Goal: Information Seeking & Learning: Compare options

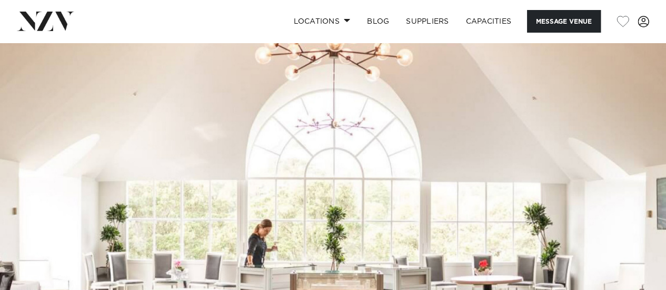
click at [27, 23] on img at bounding box center [45, 21] width 57 height 19
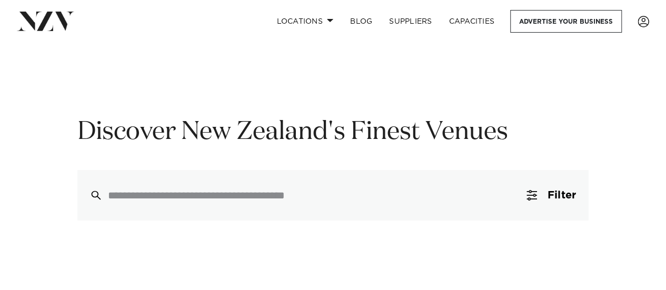
scroll to position [37, 0]
click at [238, 203] on div at bounding box center [332, 195] width 511 height 51
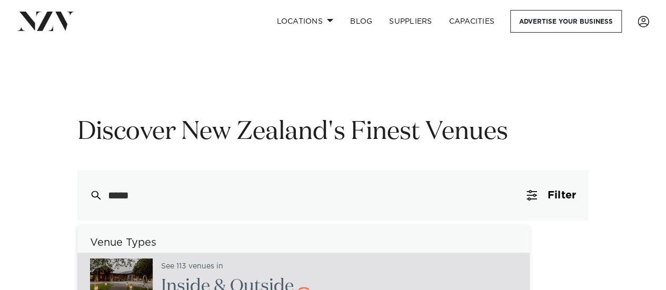
type input "******"
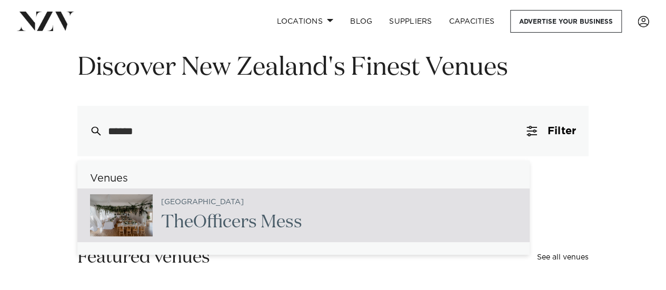
scroll to position [122, 0]
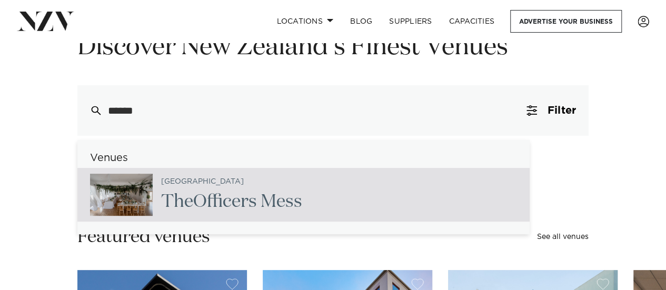
click at [222, 206] on span "Office" at bounding box center [216, 202] width 47 height 18
type input "**********"
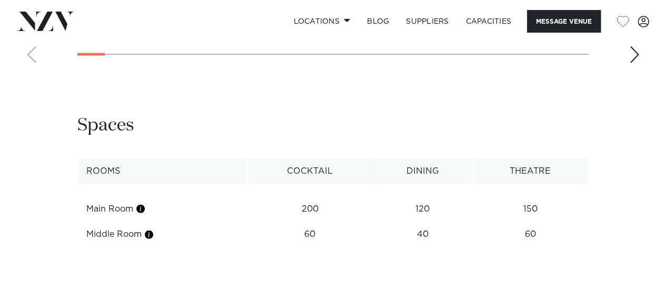
scroll to position [1142, 0]
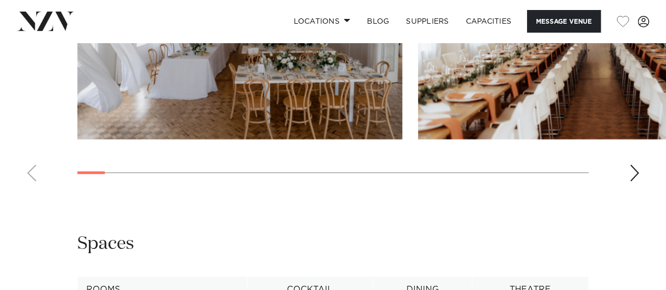
click at [633, 182] on div "Next slide" at bounding box center [634, 173] width 11 height 17
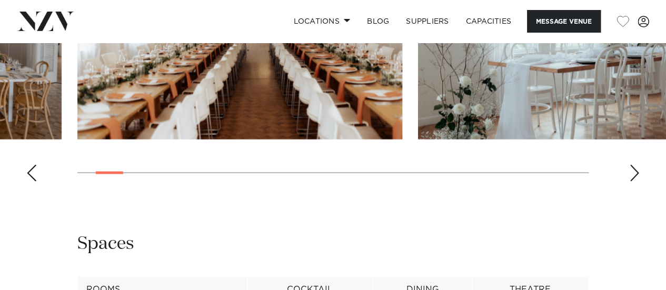
click at [633, 182] on div "Next slide" at bounding box center [634, 173] width 11 height 17
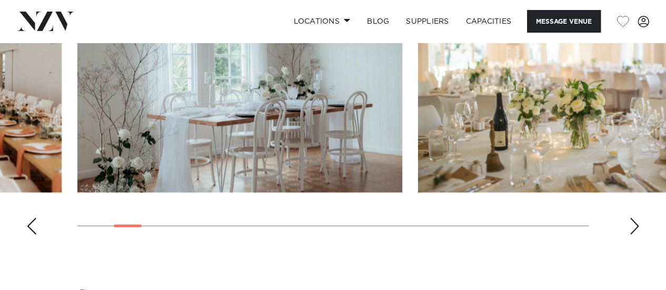
scroll to position [1087, 0]
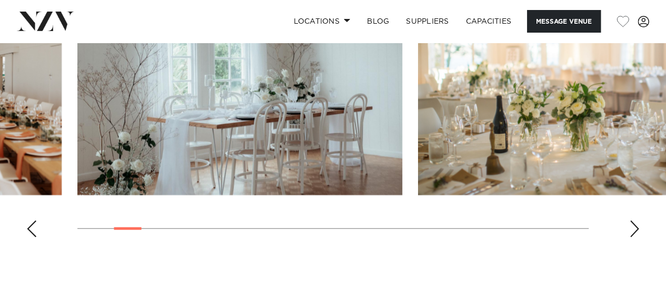
click at [638, 237] on div "Next slide" at bounding box center [634, 229] width 11 height 17
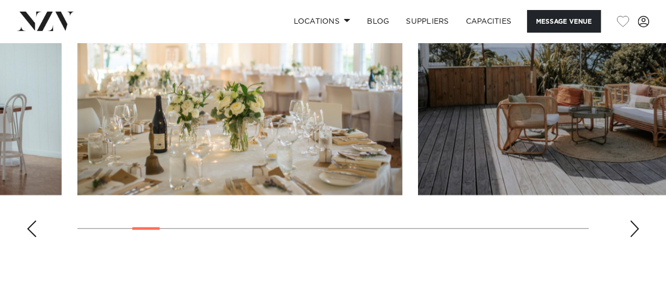
click at [638, 237] on div "Next slide" at bounding box center [634, 229] width 11 height 17
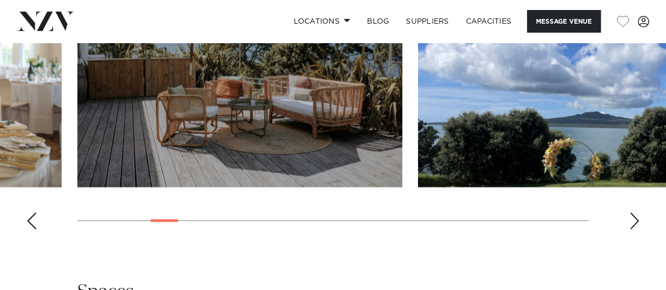
scroll to position [1090, 0]
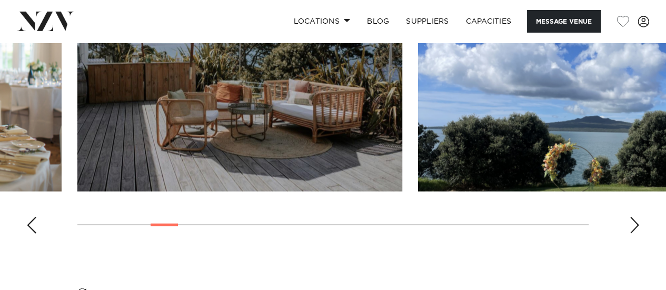
click at [627, 233] on swiper-container at bounding box center [333, 97] width 666 height 289
click at [635, 234] on div "Next slide" at bounding box center [634, 225] width 11 height 17
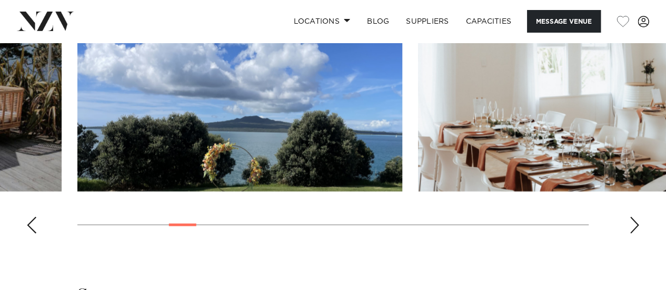
click at [635, 234] on div "Next slide" at bounding box center [634, 225] width 11 height 17
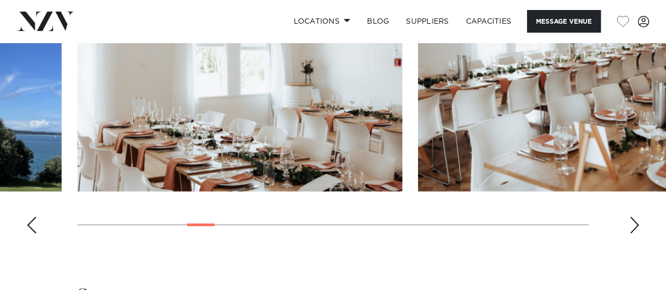
click at [635, 234] on div "Next slide" at bounding box center [634, 225] width 11 height 17
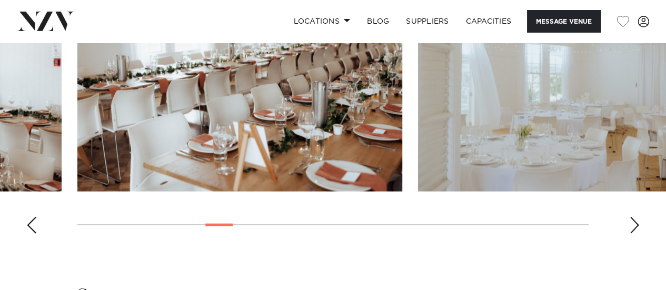
click at [635, 234] on div "Next slide" at bounding box center [634, 225] width 11 height 17
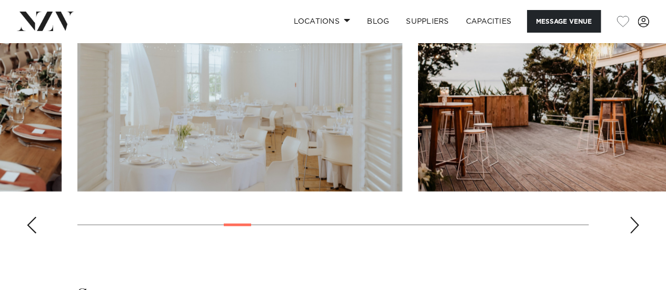
click at [635, 234] on div "Next slide" at bounding box center [634, 225] width 11 height 17
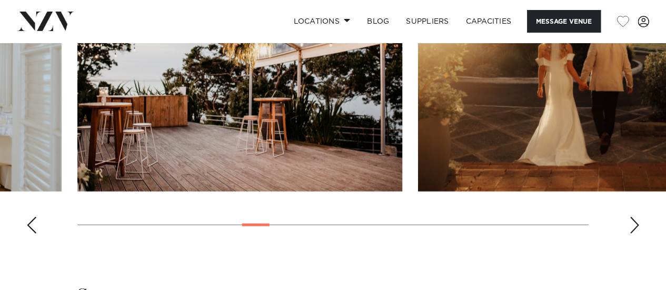
click at [635, 234] on div "Next slide" at bounding box center [634, 225] width 11 height 17
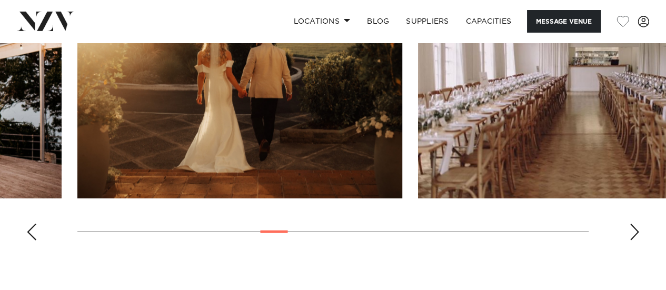
scroll to position [1085, 0]
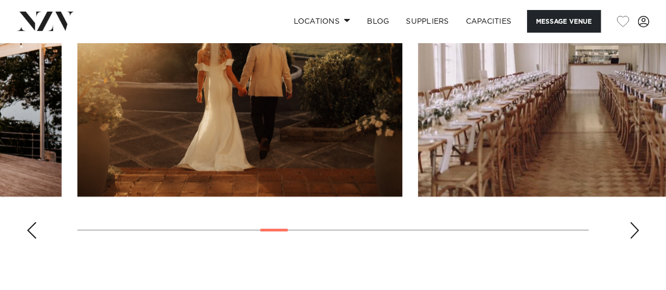
click at [635, 238] on div "Next slide" at bounding box center [634, 230] width 11 height 17
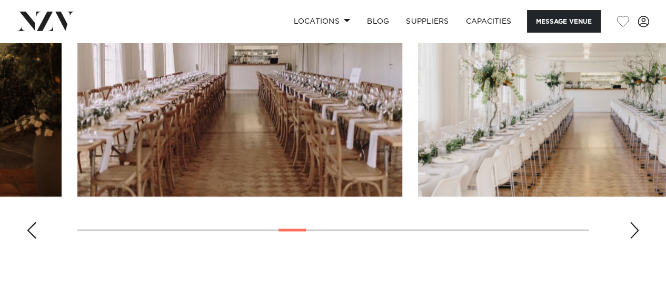
click at [635, 238] on div "Next slide" at bounding box center [634, 230] width 11 height 17
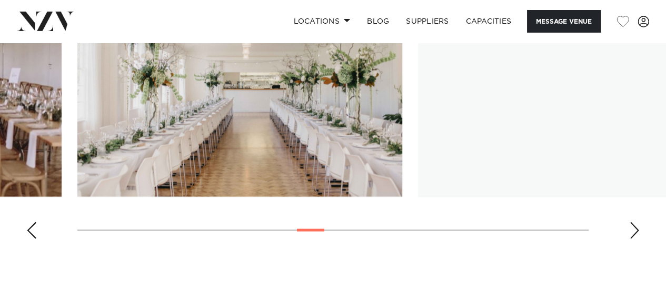
click at [635, 238] on div "Next slide" at bounding box center [634, 230] width 11 height 17
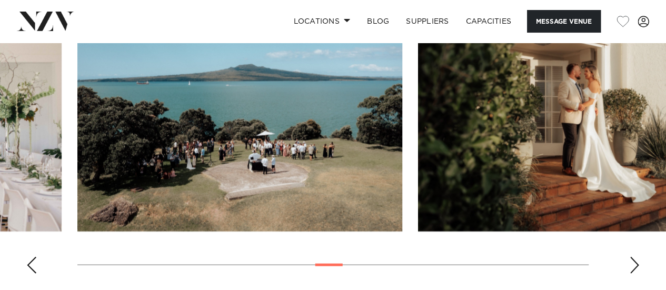
scroll to position [1051, 0]
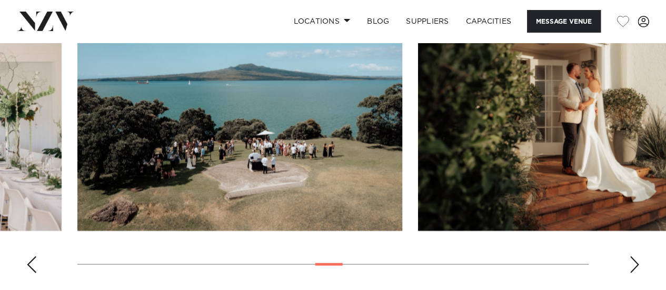
click at [635, 272] on div "Next slide" at bounding box center [634, 264] width 11 height 17
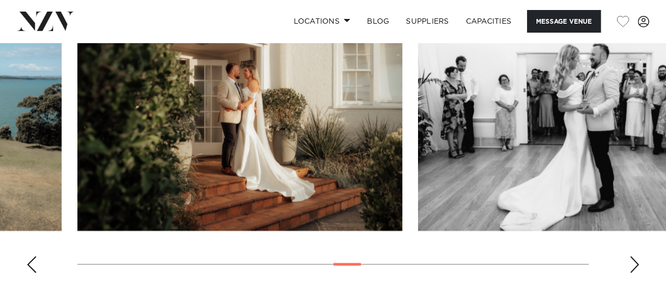
click at [635, 272] on div "Next slide" at bounding box center [634, 264] width 11 height 17
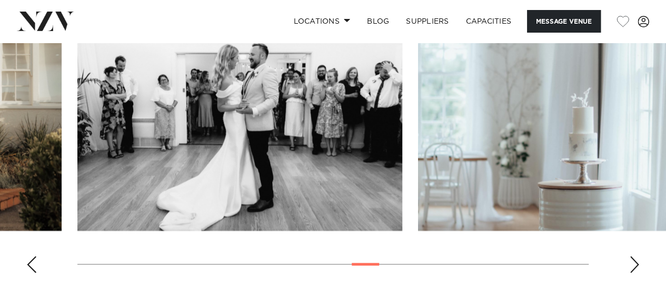
click at [635, 272] on div "Next slide" at bounding box center [634, 264] width 11 height 17
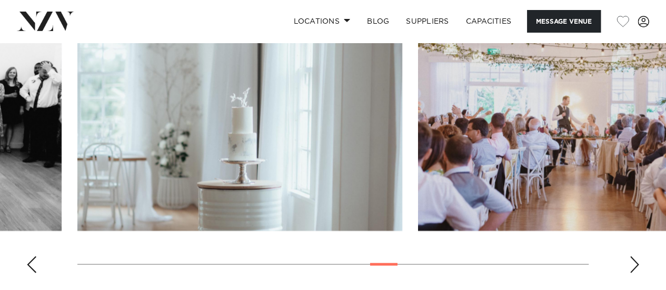
click at [635, 272] on div "Next slide" at bounding box center [634, 264] width 11 height 17
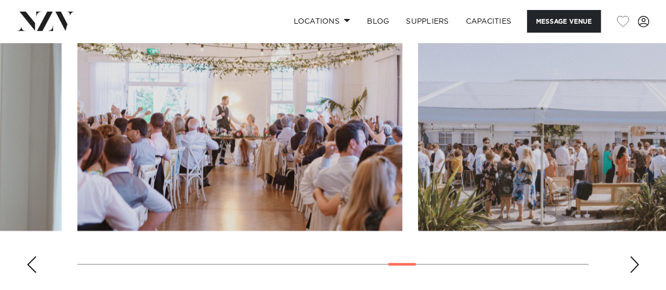
click at [635, 272] on div "Next slide" at bounding box center [634, 264] width 11 height 17
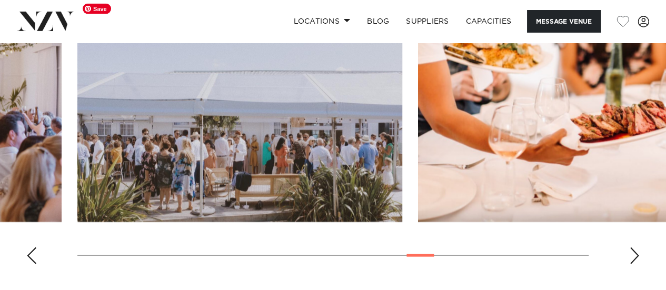
scroll to position [1059, 0]
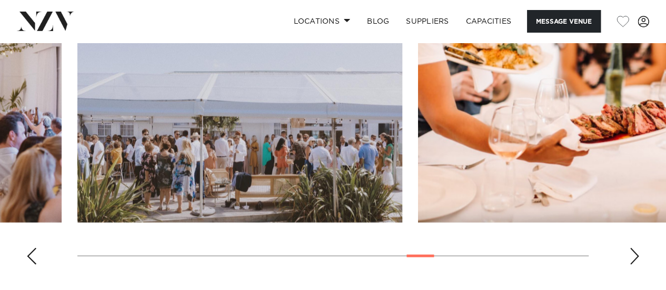
click at [32, 265] on div "Previous slide" at bounding box center [31, 256] width 11 height 17
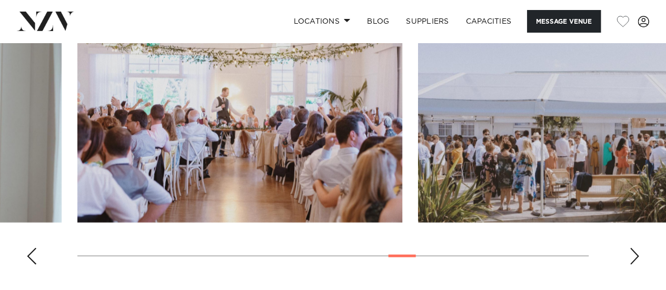
click at [32, 265] on div "Previous slide" at bounding box center [31, 256] width 11 height 17
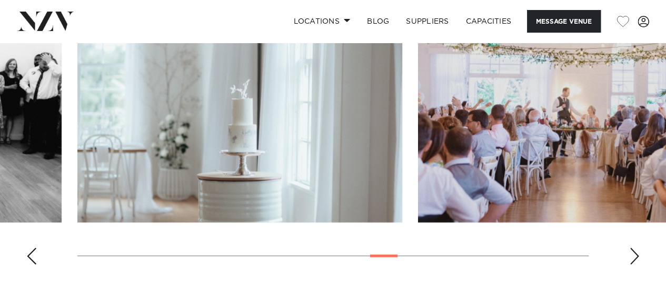
click at [32, 265] on div "Previous slide" at bounding box center [31, 256] width 11 height 17
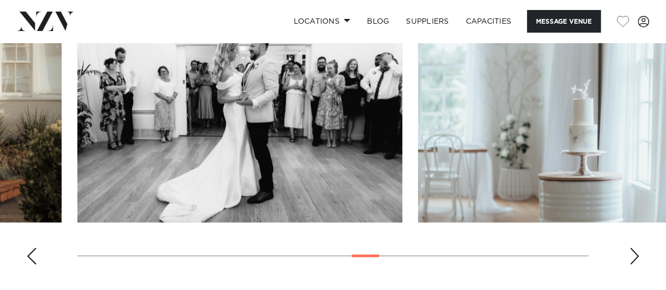
click at [32, 265] on div "Previous slide" at bounding box center [31, 256] width 11 height 17
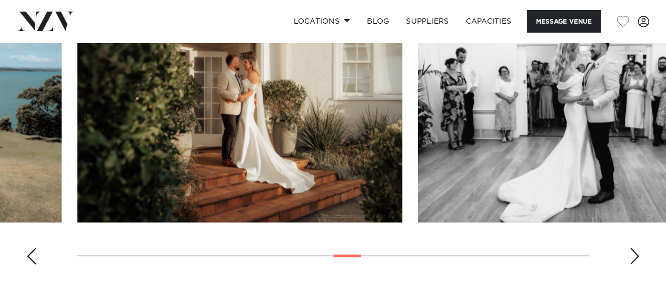
click at [32, 265] on div "Previous slide" at bounding box center [31, 256] width 11 height 17
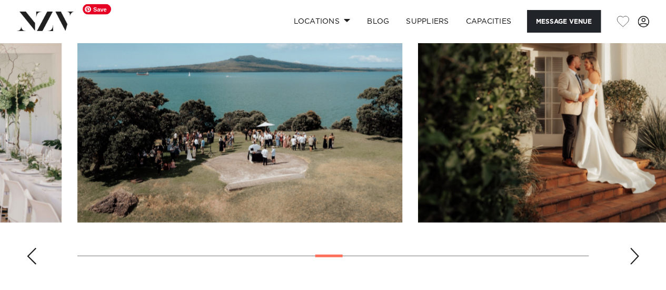
click at [185, 130] on img "14 / 28" at bounding box center [239, 103] width 325 height 238
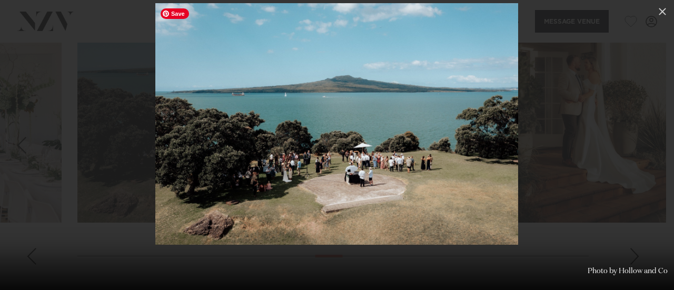
click at [372, 202] on img at bounding box center [336, 124] width 363 height 242
click at [661, 18] on button at bounding box center [662, 11] width 23 height 23
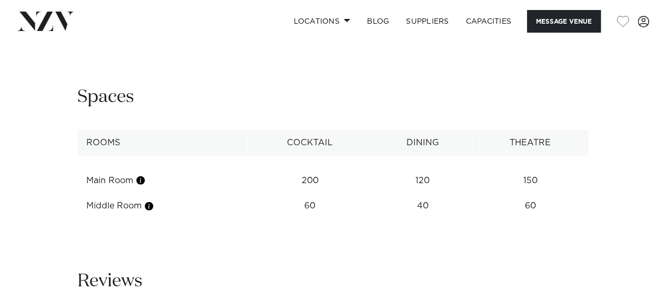
scroll to position [1291, 0]
click at [204, 185] on td "Main Room" at bounding box center [163, 179] width 170 height 26
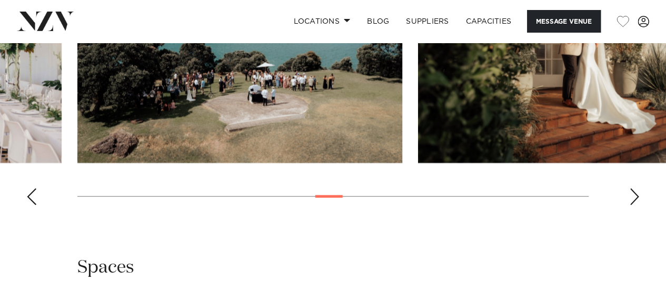
scroll to position [1087, 0]
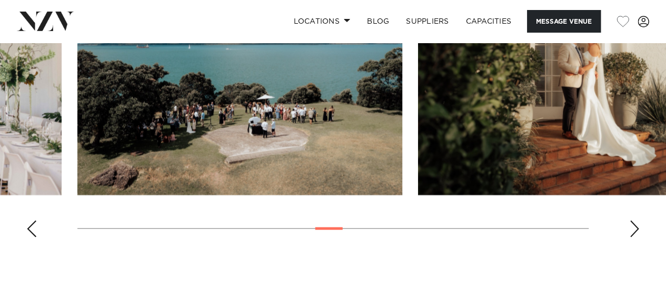
click at [635, 237] on div "Next slide" at bounding box center [634, 229] width 11 height 17
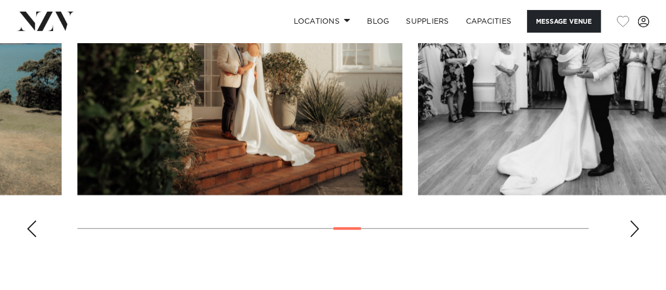
click at [635, 237] on div "Next slide" at bounding box center [634, 229] width 11 height 17
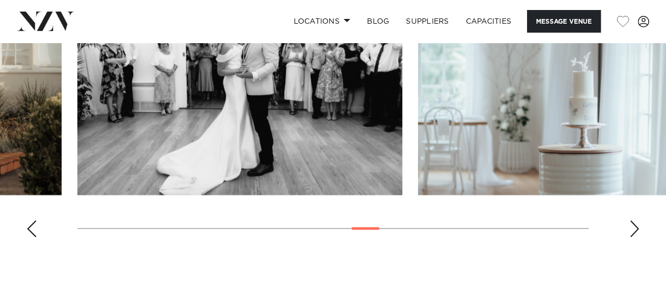
click at [635, 237] on div "Next slide" at bounding box center [634, 229] width 11 height 17
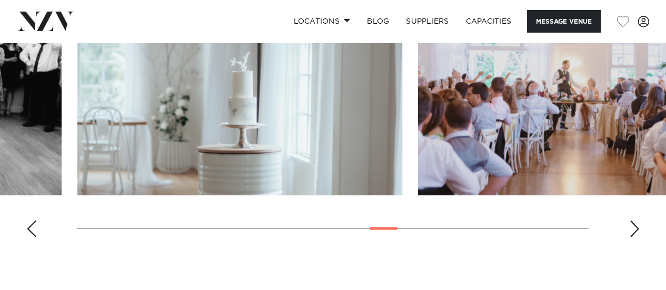
click at [635, 237] on div "Next slide" at bounding box center [634, 229] width 11 height 17
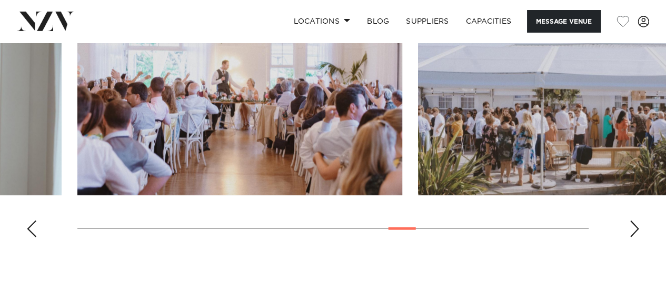
click at [635, 237] on div "Next slide" at bounding box center [634, 229] width 11 height 17
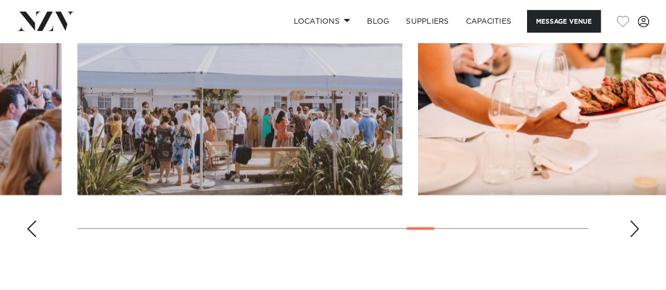
click at [635, 237] on div "Next slide" at bounding box center [634, 229] width 11 height 17
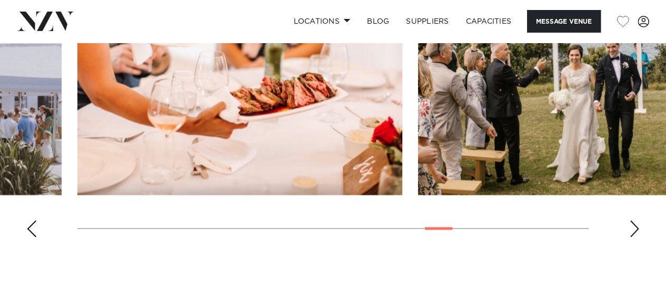
click at [635, 237] on div "Next slide" at bounding box center [634, 229] width 11 height 17
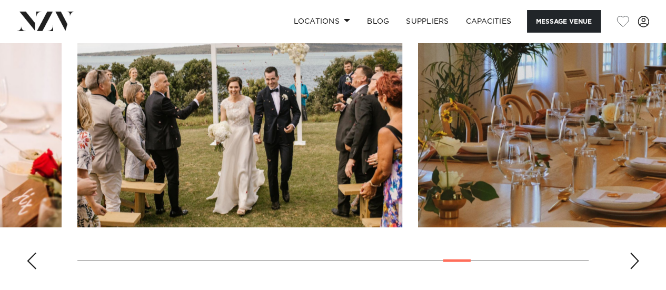
scroll to position [1054, 0]
click at [636, 270] on div "Next slide" at bounding box center [634, 261] width 11 height 17
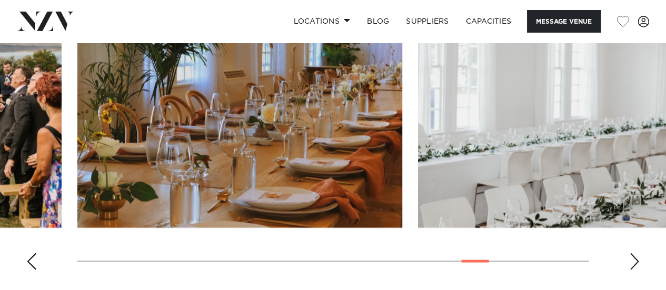
click at [636, 270] on div "Next slide" at bounding box center [634, 261] width 11 height 17
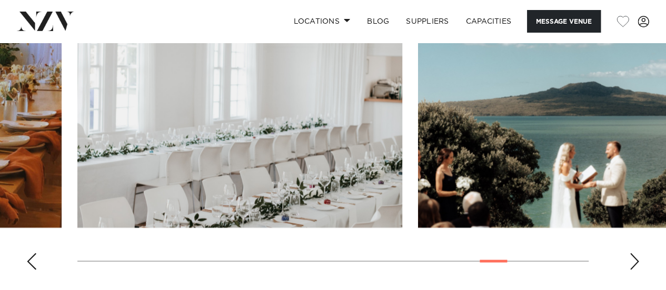
click at [636, 270] on div "Next slide" at bounding box center [634, 261] width 11 height 17
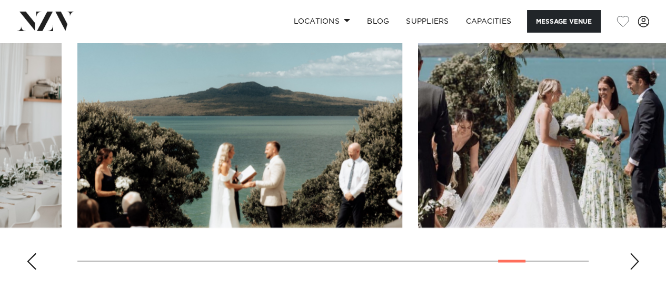
click at [636, 270] on div "Next slide" at bounding box center [634, 261] width 11 height 17
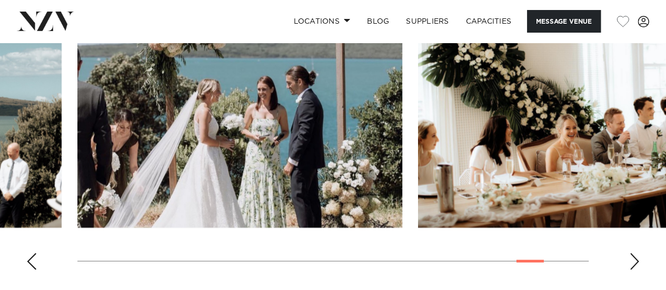
click at [636, 270] on div "Next slide" at bounding box center [634, 261] width 11 height 17
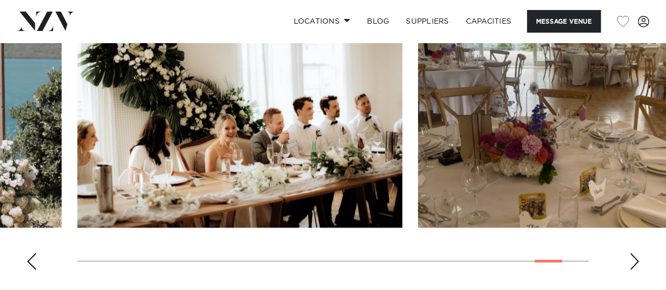
click at [636, 270] on div "Next slide" at bounding box center [634, 261] width 11 height 17
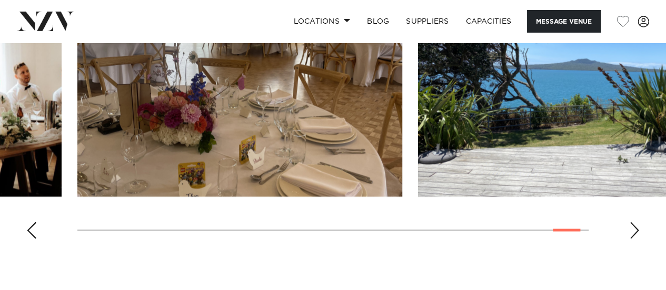
scroll to position [1088, 0]
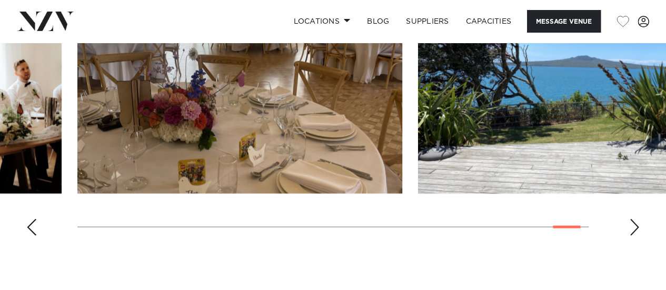
click at [631, 236] on div "Next slide" at bounding box center [634, 227] width 11 height 17
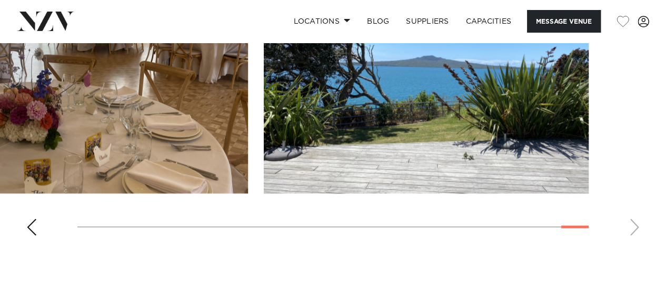
click at [631, 244] on swiper-container at bounding box center [333, 99] width 666 height 289
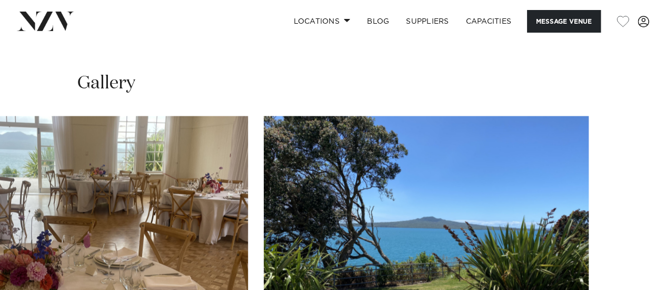
scroll to position [924, 0]
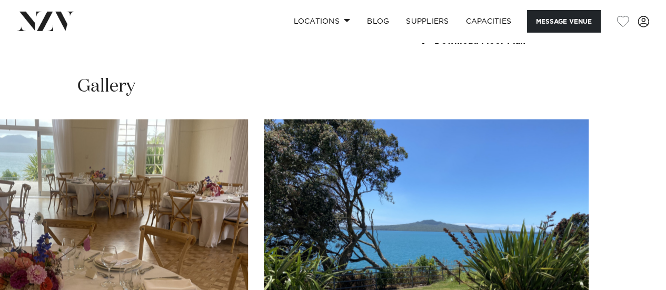
click at [61, 12] on img at bounding box center [45, 21] width 57 height 19
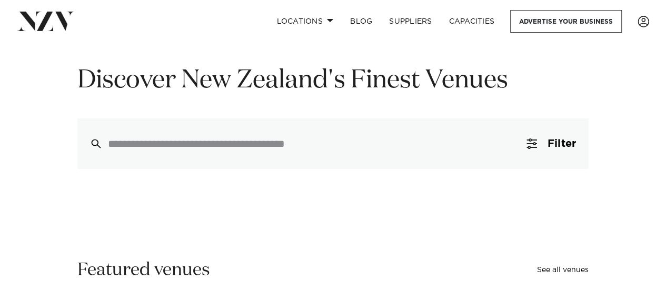
click at [188, 146] on input "search" at bounding box center [310, 144] width 405 height 12
click at [551, 138] on span "Filter" at bounding box center [561, 143] width 28 height 11
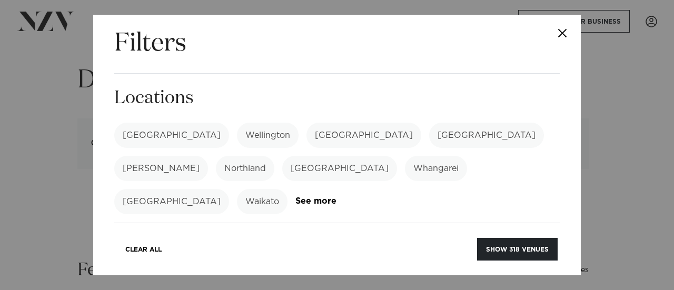
click at [135, 133] on label "[GEOGRAPHIC_DATA]" at bounding box center [171, 135] width 115 height 25
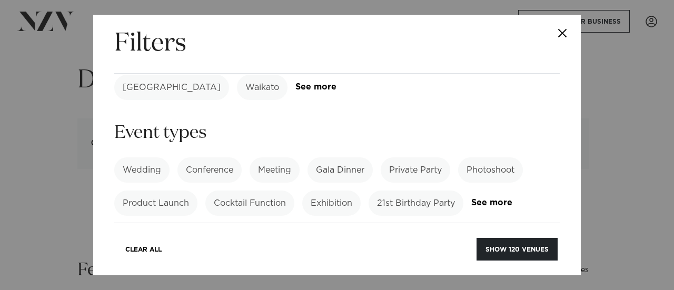
click at [152, 157] on label "Wedding" at bounding box center [141, 169] width 55 height 25
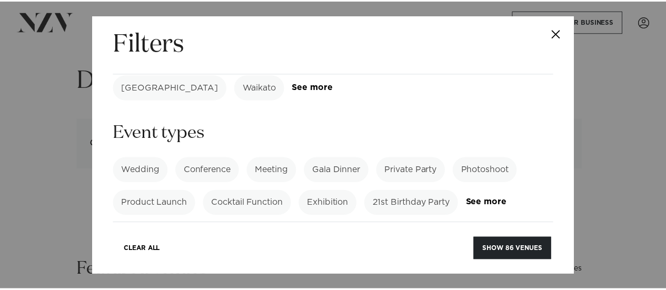
scroll to position [152, 0]
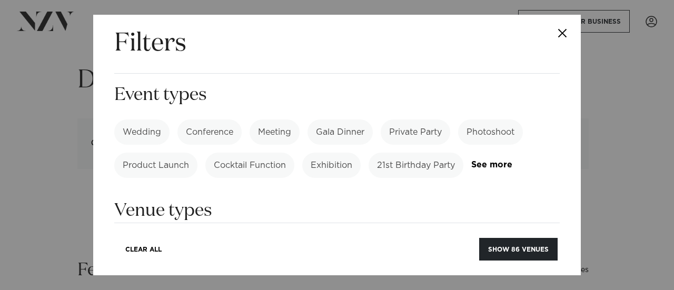
click at [521, 250] on button "Show 86 venues" at bounding box center [518, 249] width 78 height 23
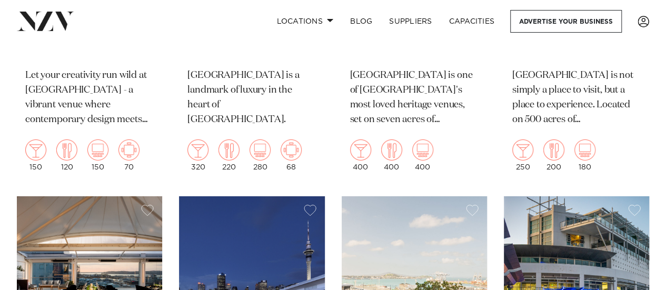
scroll to position [1557, 0]
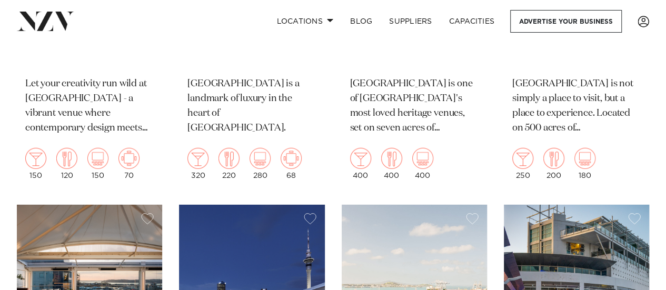
click at [39, 17] on img at bounding box center [45, 21] width 57 height 19
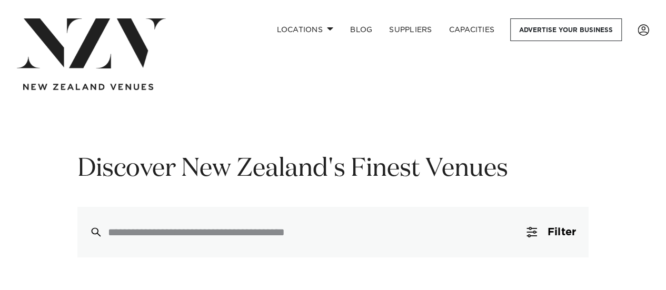
click at [265, 227] on input "search" at bounding box center [310, 232] width 405 height 12
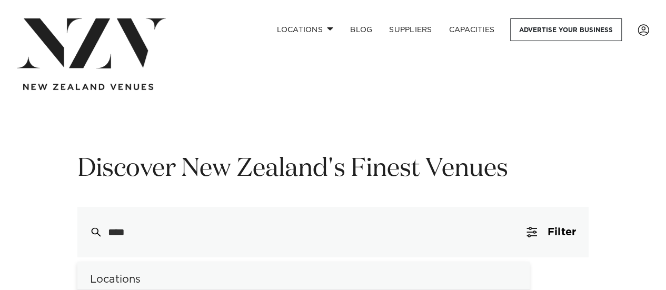
type input "*****"
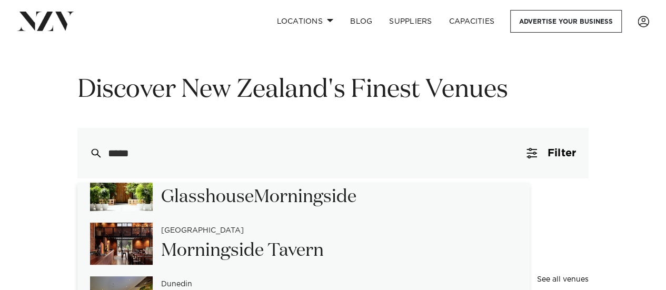
scroll to position [174, 0]
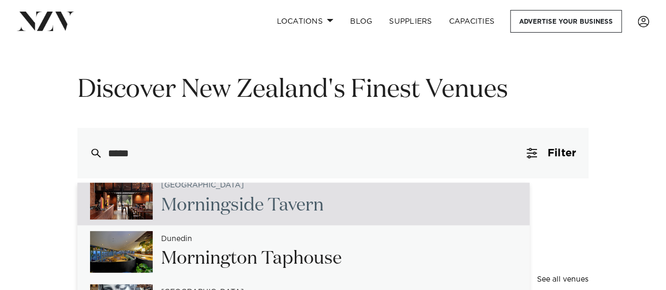
click at [204, 211] on span "Morni" at bounding box center [185, 205] width 49 height 18
type input "**********"
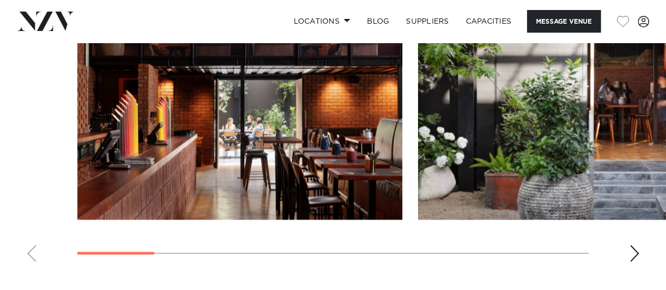
scroll to position [984, 0]
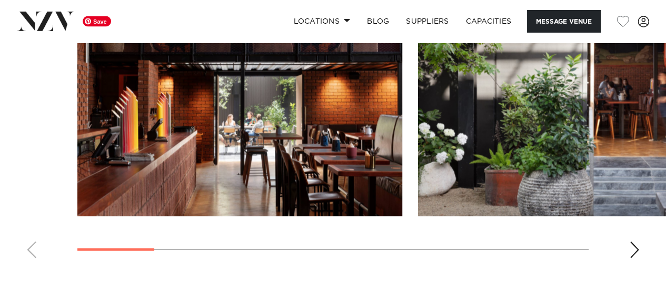
click at [247, 115] on img "1 / 10" at bounding box center [239, 96] width 325 height 238
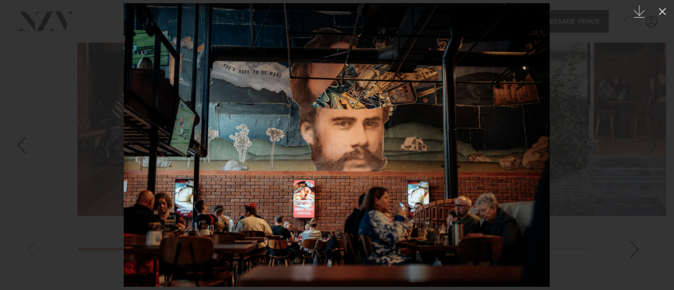
click at [0, 148] on link at bounding box center [18, 145] width 37 height 53
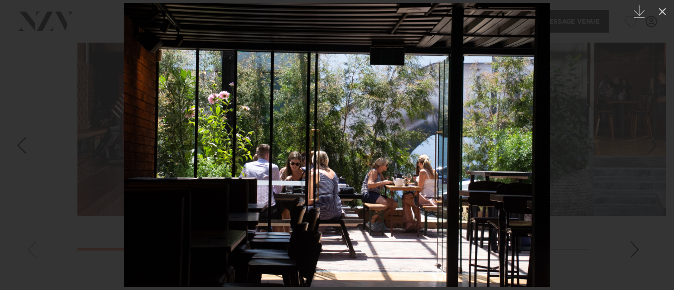
click at [79, 134] on div at bounding box center [337, 145] width 674 height 290
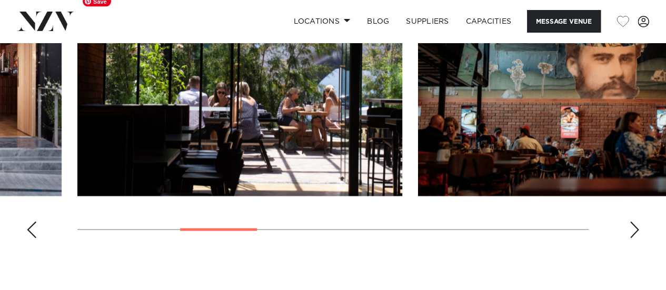
scroll to position [1002, 0]
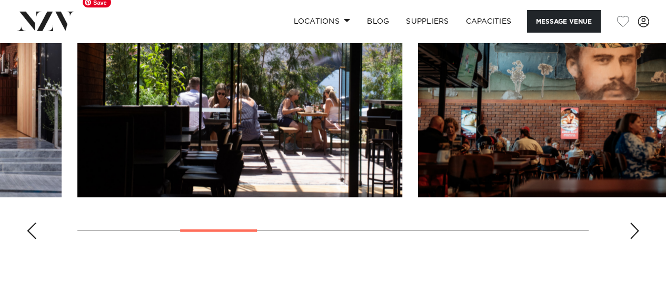
click at [218, 122] on img "3 / 10" at bounding box center [239, 78] width 325 height 238
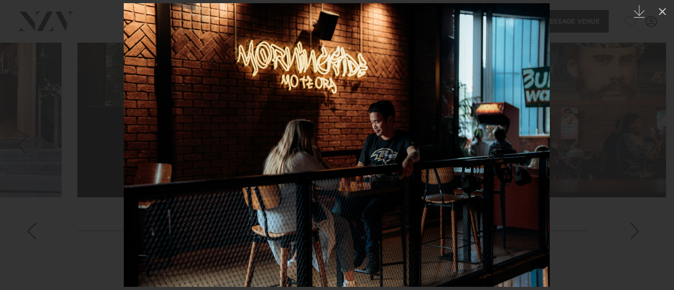
click at [21, 93] on div at bounding box center [337, 145] width 674 height 290
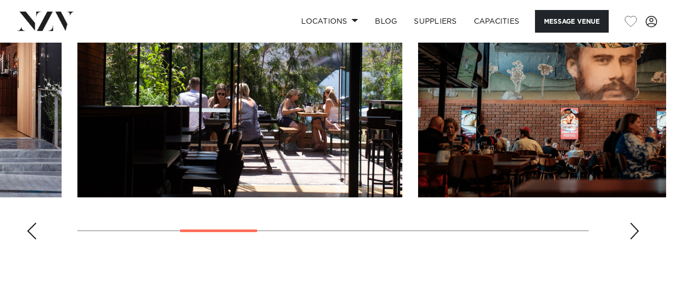
click at [21, 93] on div at bounding box center [337, 145] width 674 height 290
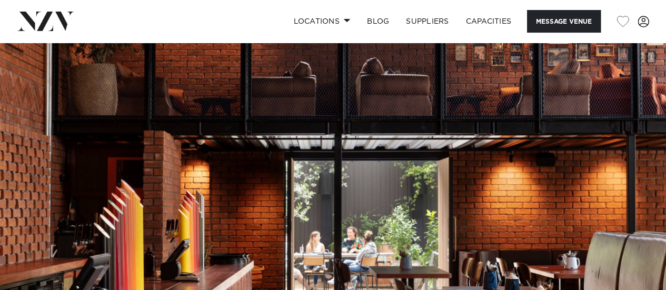
click at [71, 17] on img at bounding box center [45, 21] width 57 height 19
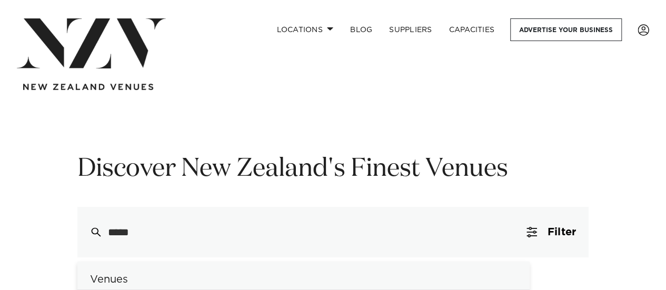
type input "******"
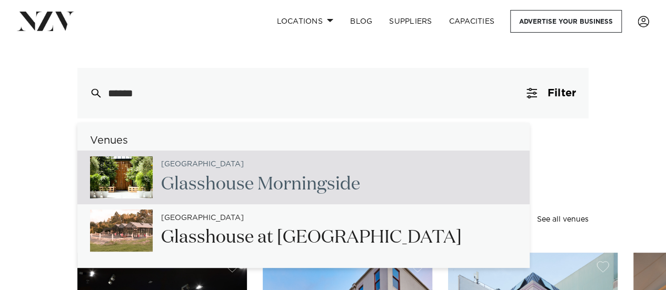
scroll to position [2, 0]
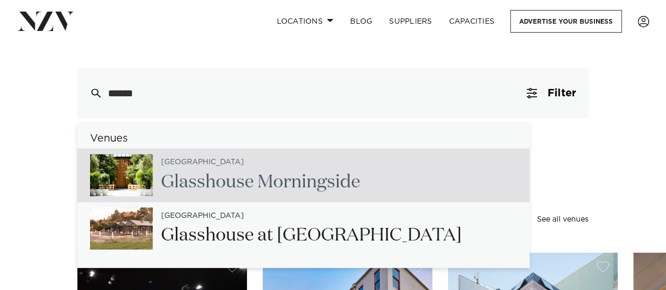
click at [223, 172] on h2 "Glassh ouse Morningside" at bounding box center [260, 183] width 199 height 24
type input "**********"
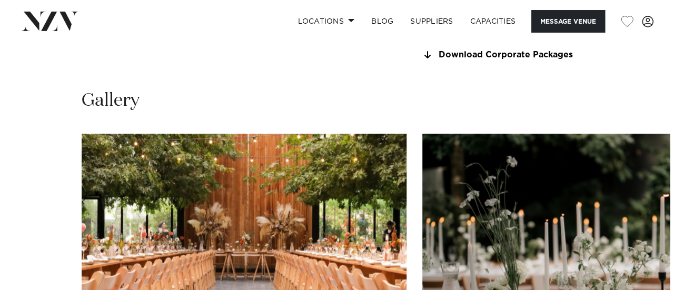
scroll to position [914, 0]
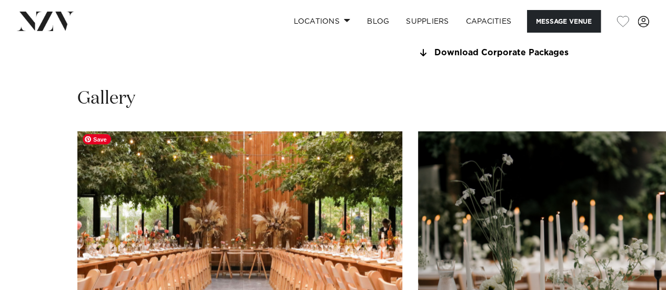
click at [232, 216] on img "1 / 22" at bounding box center [239, 250] width 325 height 238
